Goal: Find specific page/section: Find specific page/section

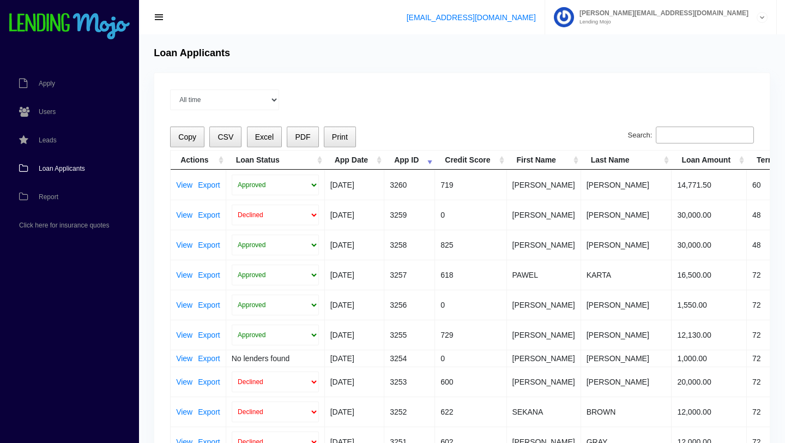
click at [59, 167] on span "Loan Applicants" at bounding box center [62, 168] width 46 height 7
click at [50, 114] on span "Users" at bounding box center [47, 112] width 17 height 7
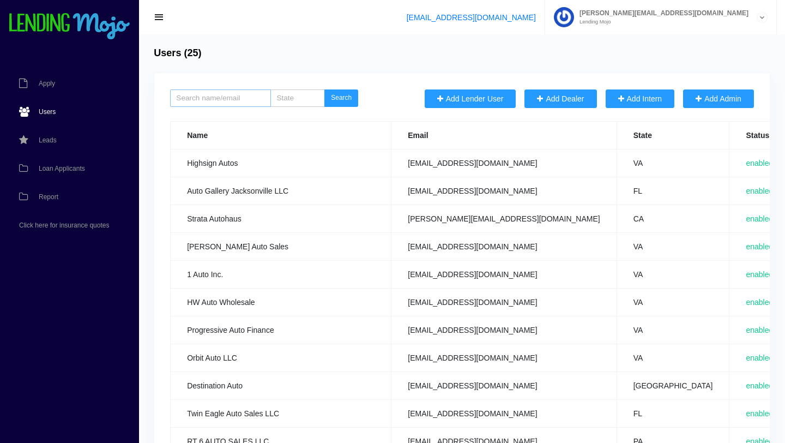
click at [241, 96] on input "search" at bounding box center [220, 97] width 101 height 17
type input "florida"
click at [325, 89] on button "Search" at bounding box center [342, 97] width 34 height 17
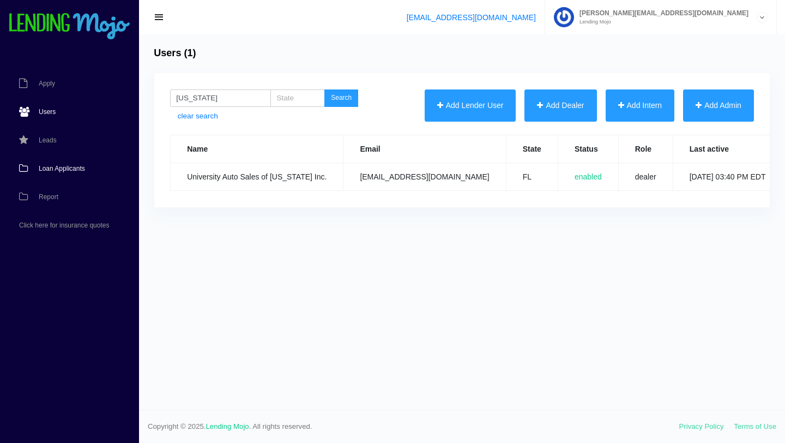
click at [59, 165] on span "Loan Applicants" at bounding box center [62, 168] width 46 height 7
click at [61, 169] on span "Loan Applicants" at bounding box center [62, 168] width 46 height 7
